Goal: Information Seeking & Learning: Learn about a topic

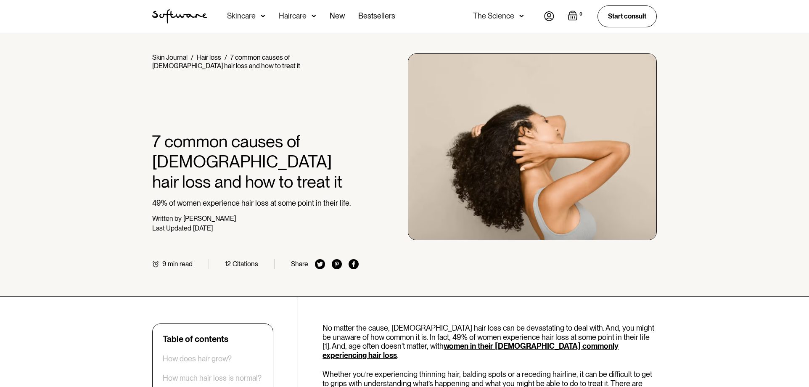
click at [288, 16] on div "Haircare" at bounding box center [293, 16] width 28 height 8
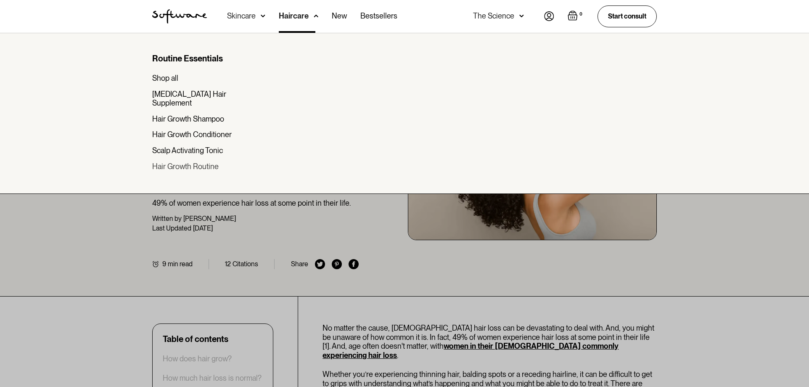
click at [211, 162] on div "Hair Growth Routine" at bounding box center [185, 166] width 66 height 9
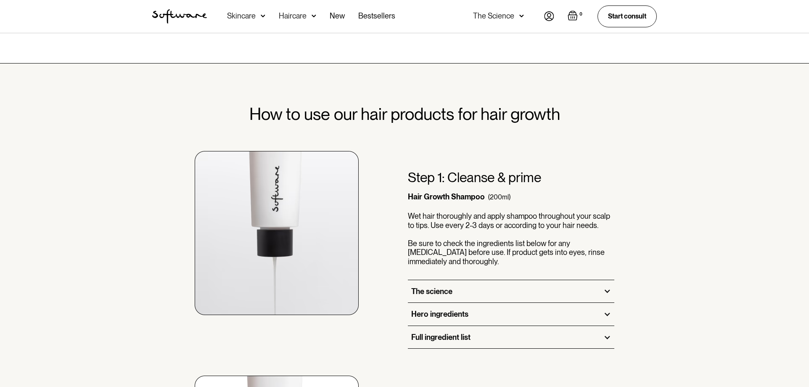
scroll to position [386, 0]
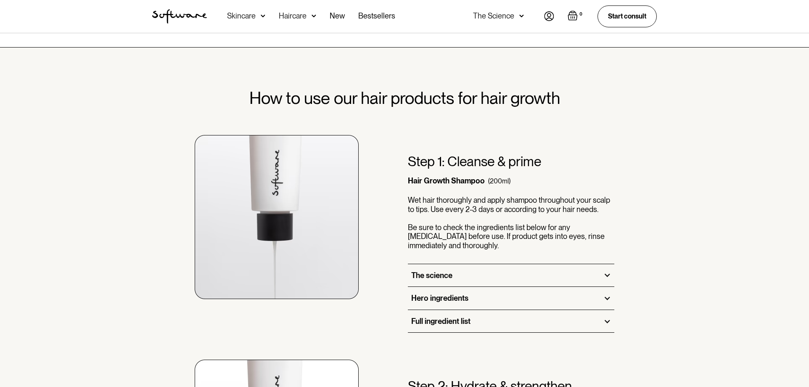
click at [607, 273] on div at bounding box center [608, 275] width 8 height 8
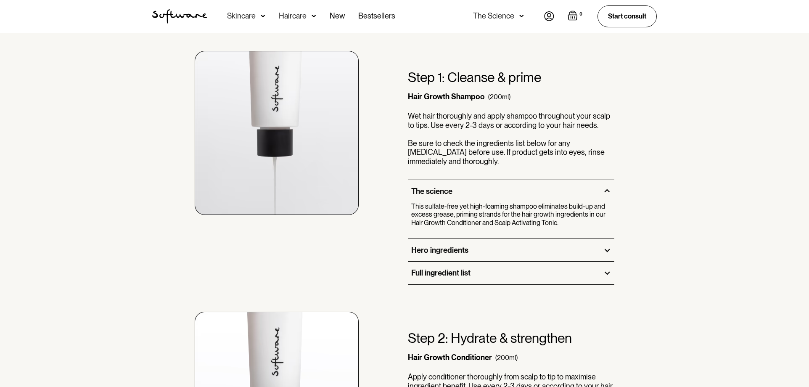
scroll to position [472, 0]
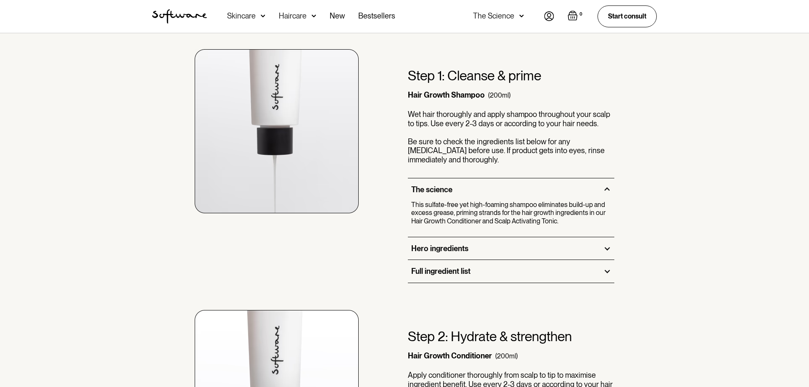
click at [609, 248] on div at bounding box center [608, 249] width 8 height 8
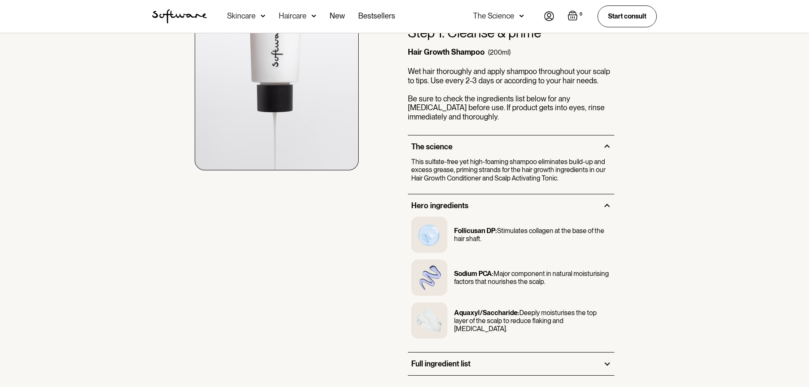
scroll to position [601, 0]
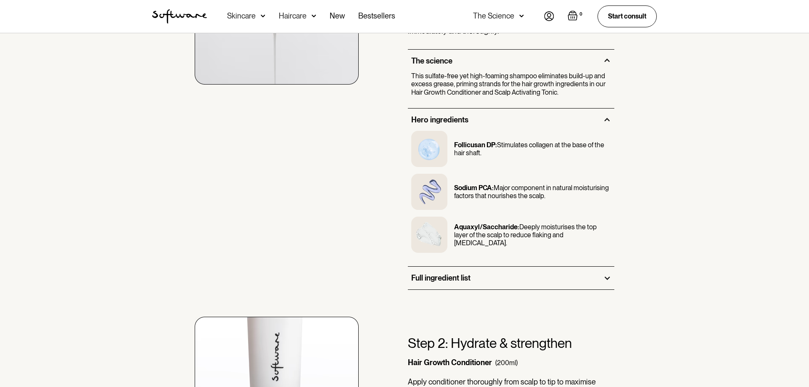
click at [608, 278] on div at bounding box center [608, 278] width 8 height 8
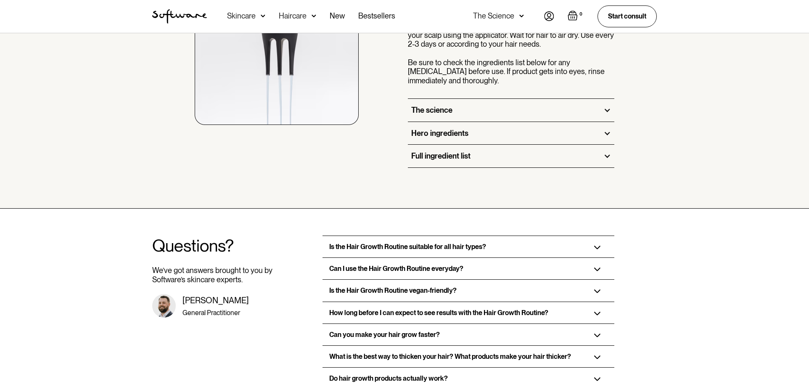
scroll to position [1330, 0]
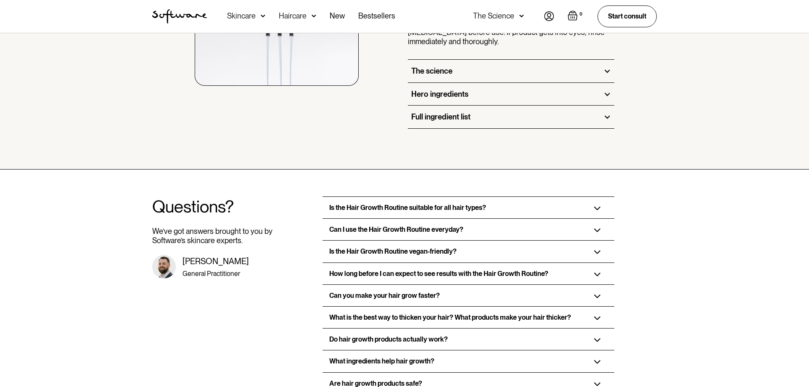
click at [601, 207] on img at bounding box center [597, 209] width 7 height 4
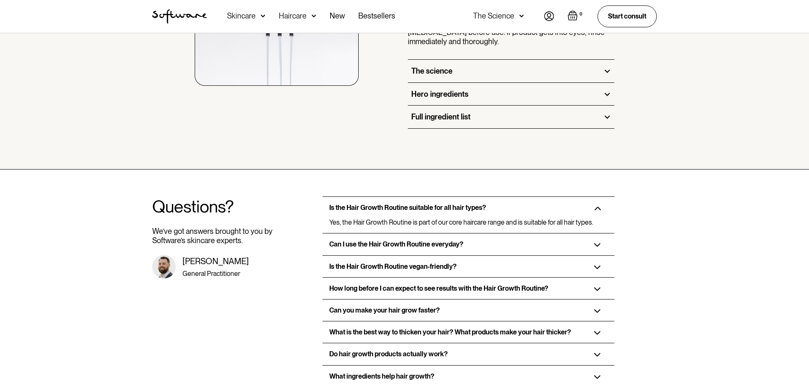
click at [598, 284] on div "How long before I can expect to see results with the Hair Growth Routine?" at bounding box center [469, 288] width 292 height 21
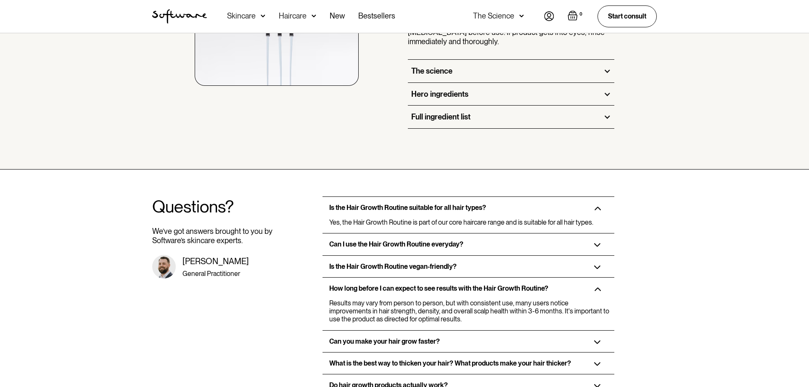
scroll to position [1373, 0]
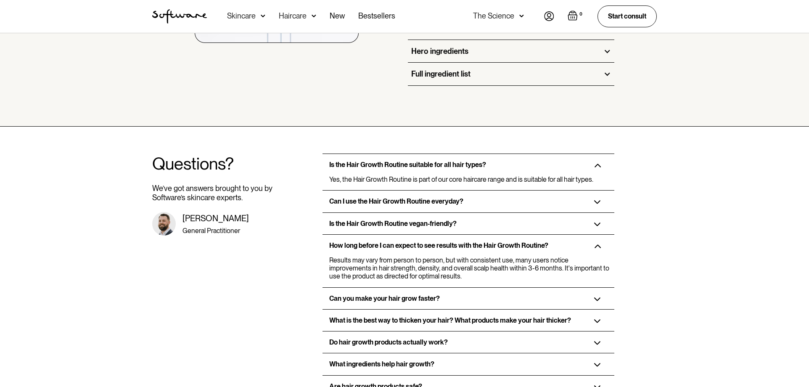
click at [599, 319] on img at bounding box center [597, 321] width 7 height 4
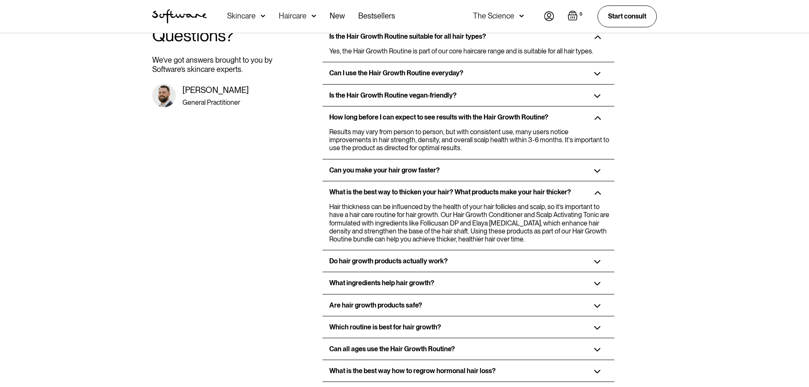
scroll to position [1502, 0]
click at [597, 250] on div "Do hair growth products actually work?" at bounding box center [469, 260] width 292 height 21
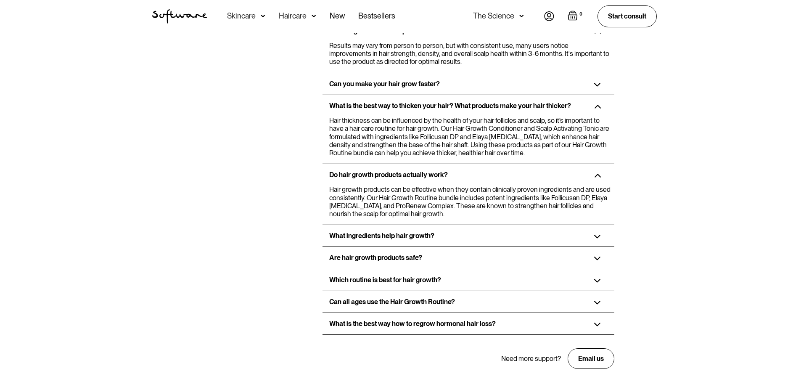
scroll to position [1631, 0]
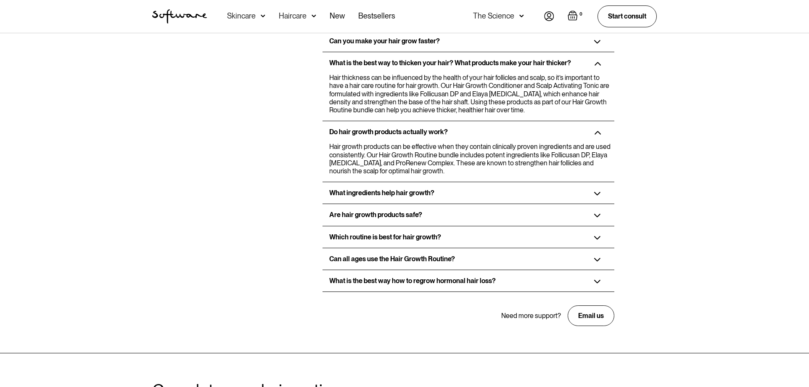
click at [599, 214] on img at bounding box center [597, 216] width 7 height 4
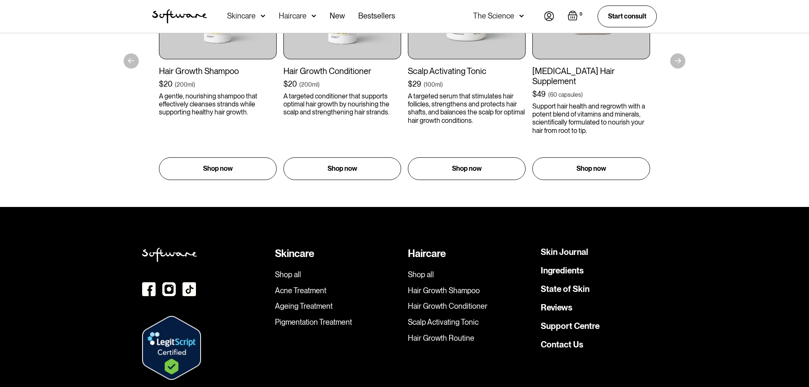
scroll to position [2188, 0]
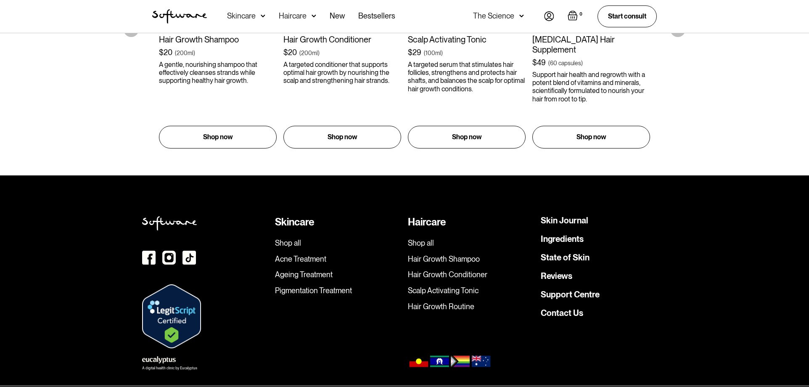
click at [326, 286] on link "Pigmentation Treatment" at bounding box center [338, 290] width 126 height 9
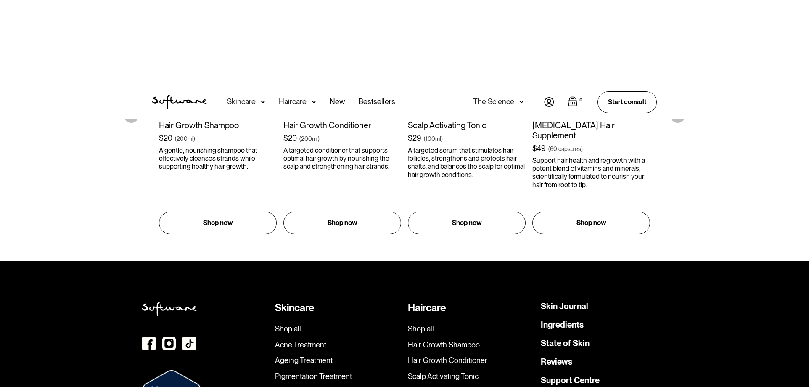
scroll to position [2103, 0]
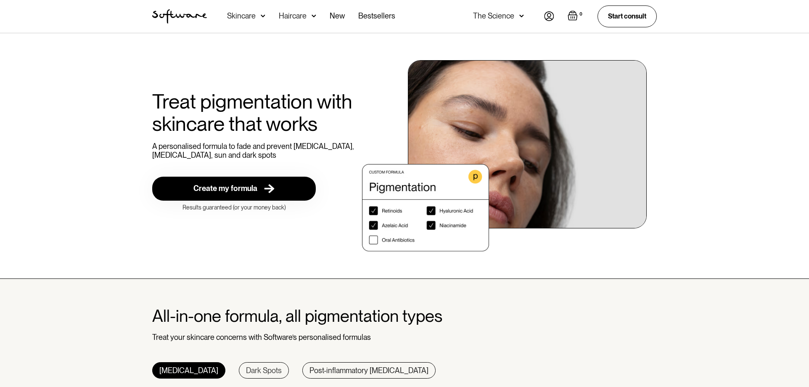
click at [246, 370] on div "Dark Spots" at bounding box center [264, 370] width 36 height 9
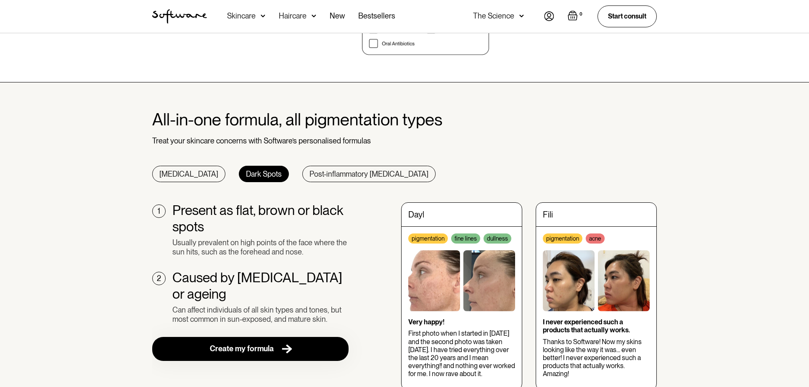
scroll to position [215, 0]
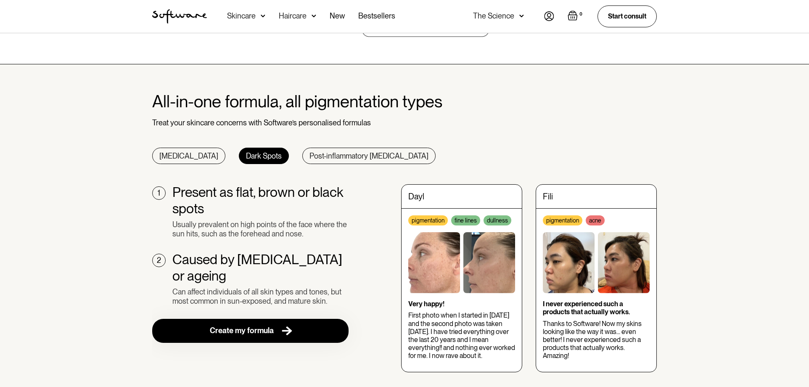
click at [160, 191] on div "1" at bounding box center [159, 192] width 3 height 9
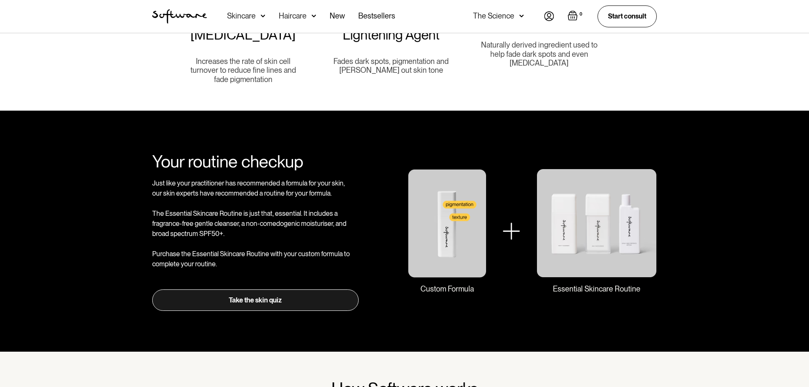
scroll to position [815, 0]
